Goal: Navigation & Orientation: Find specific page/section

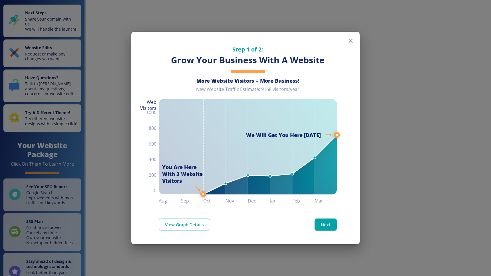
click at [350, 43] on icon "button" at bounding box center [350, 40] width 7 height 7
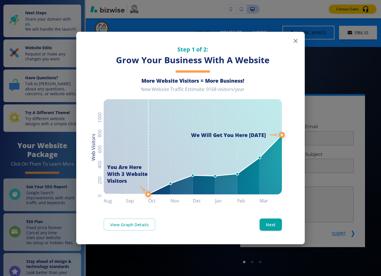
click at [296, 39] on icon "button" at bounding box center [296, 41] width 4 height 4
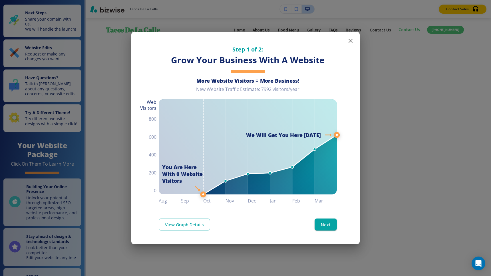
click at [350, 42] on icon "button" at bounding box center [350, 40] width 7 height 7
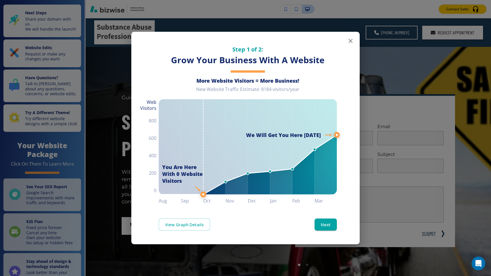
click at [347, 38] on icon "button" at bounding box center [350, 40] width 7 height 7
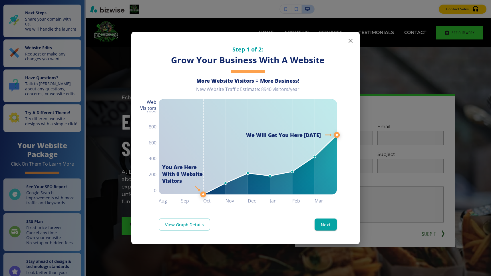
click at [347, 42] on button "button" at bounding box center [350, 40] width 11 height 11
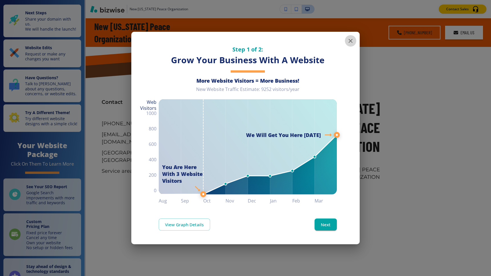
click at [347, 37] on button "button" at bounding box center [350, 40] width 11 height 11
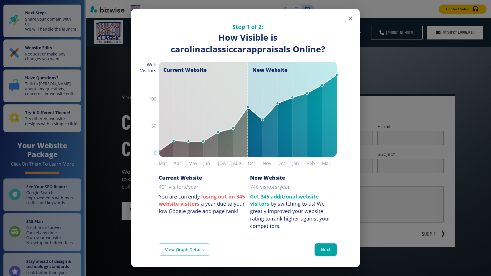
click at [353, 19] on icon "button" at bounding box center [350, 18] width 7 height 7
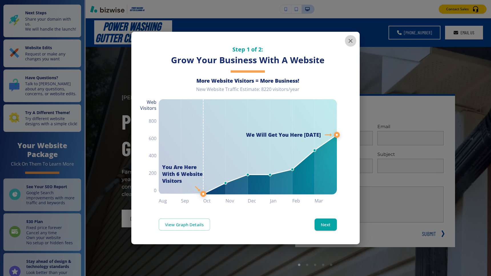
click at [350, 39] on icon "button" at bounding box center [350, 40] width 7 height 7
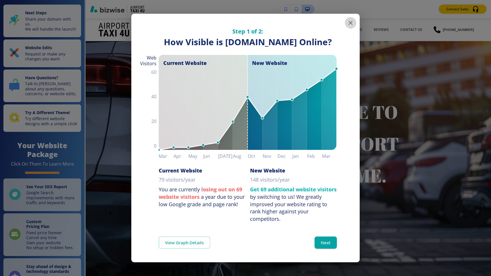
click at [347, 22] on button "button" at bounding box center [350, 22] width 11 height 11
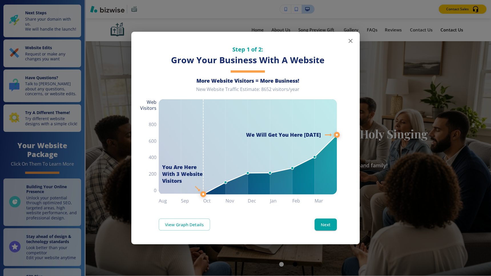
click at [355, 41] on button "button" at bounding box center [350, 40] width 11 height 11
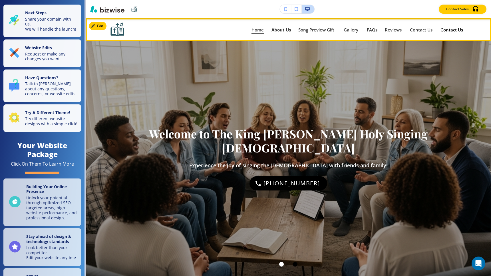
click at [290, 26] on link "About Us About Us" at bounding box center [281, 29] width 20 height 9
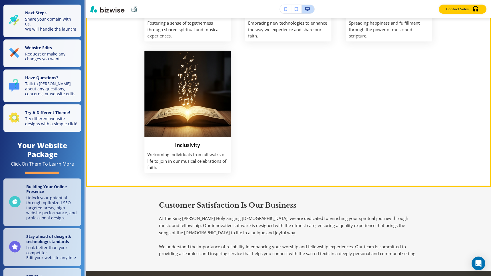
scroll to position [515, 0]
